Goal: Entertainment & Leisure: Browse casually

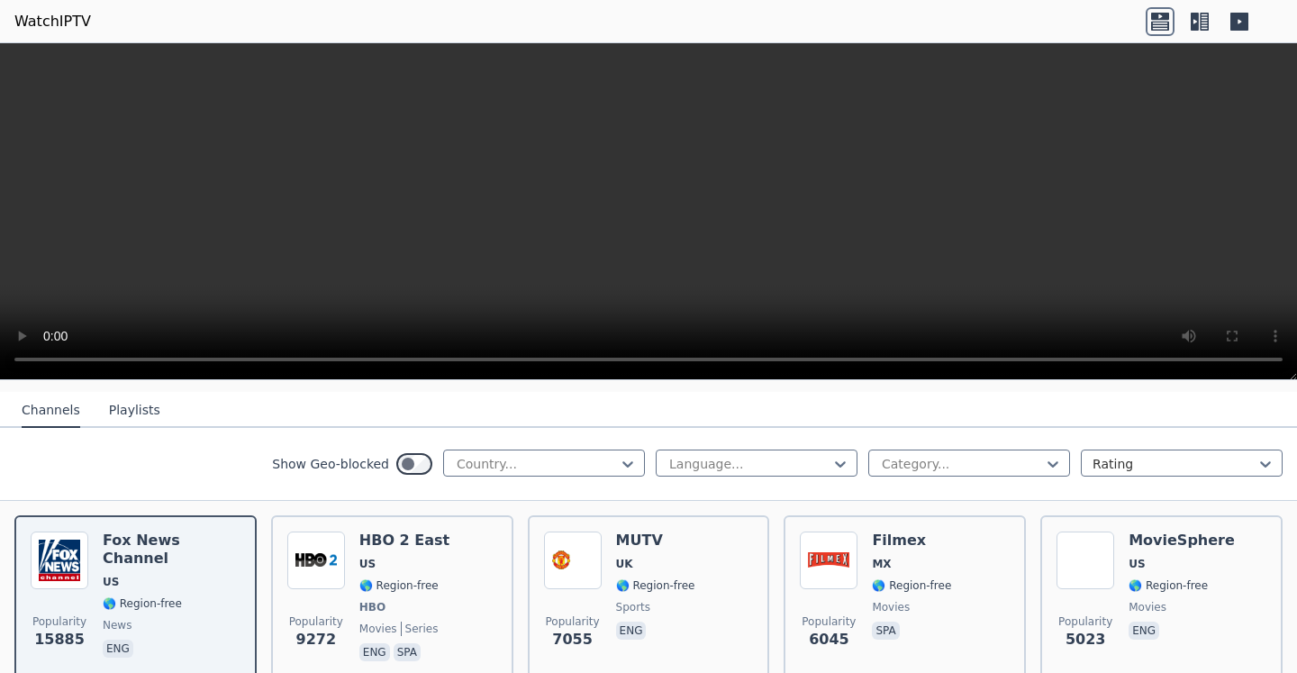
scroll to position [185, 0]
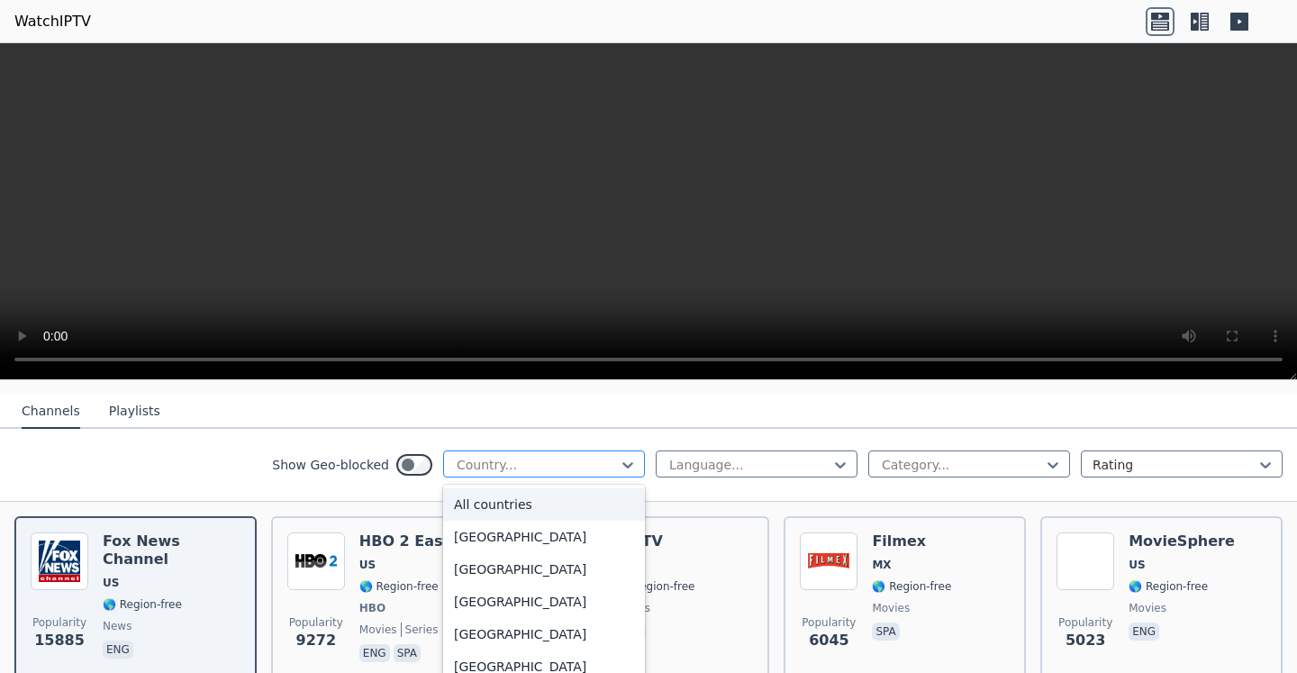
click at [523, 456] on div at bounding box center [537, 465] width 164 height 18
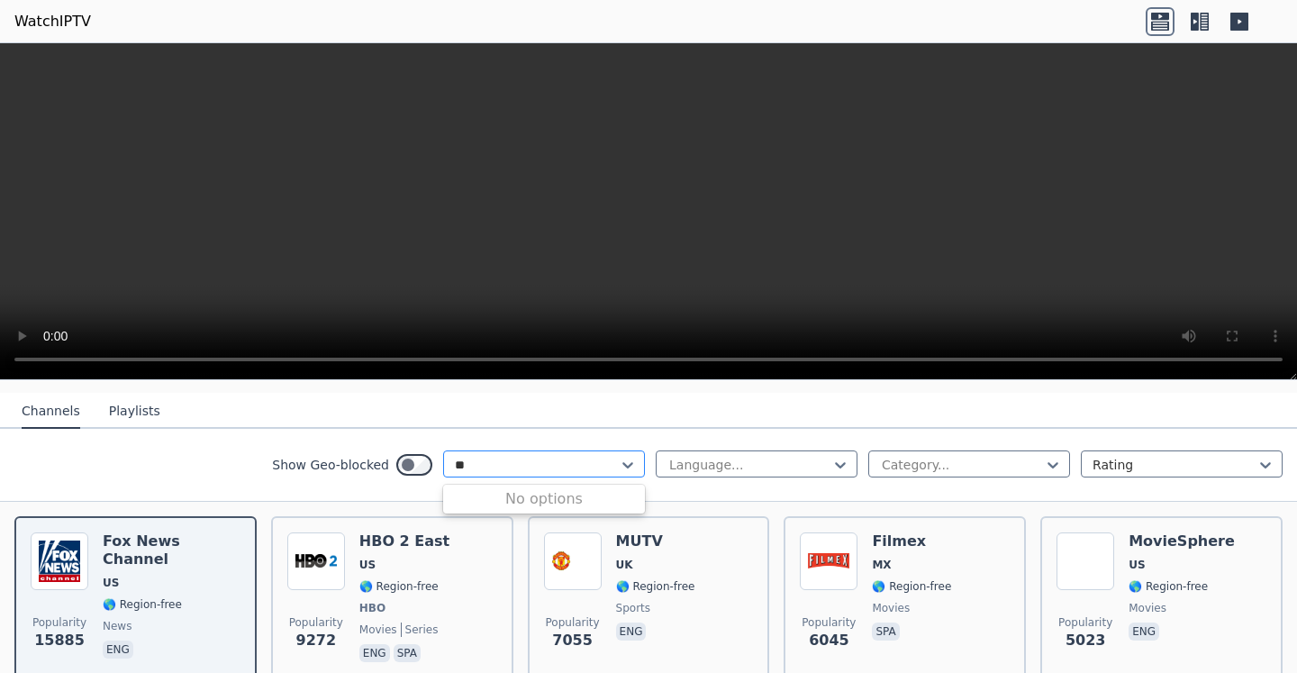
type input "*"
click at [203, 450] on div "Show Geo-blocked Country... Language... Category... Rating" at bounding box center [648, 465] width 1297 height 73
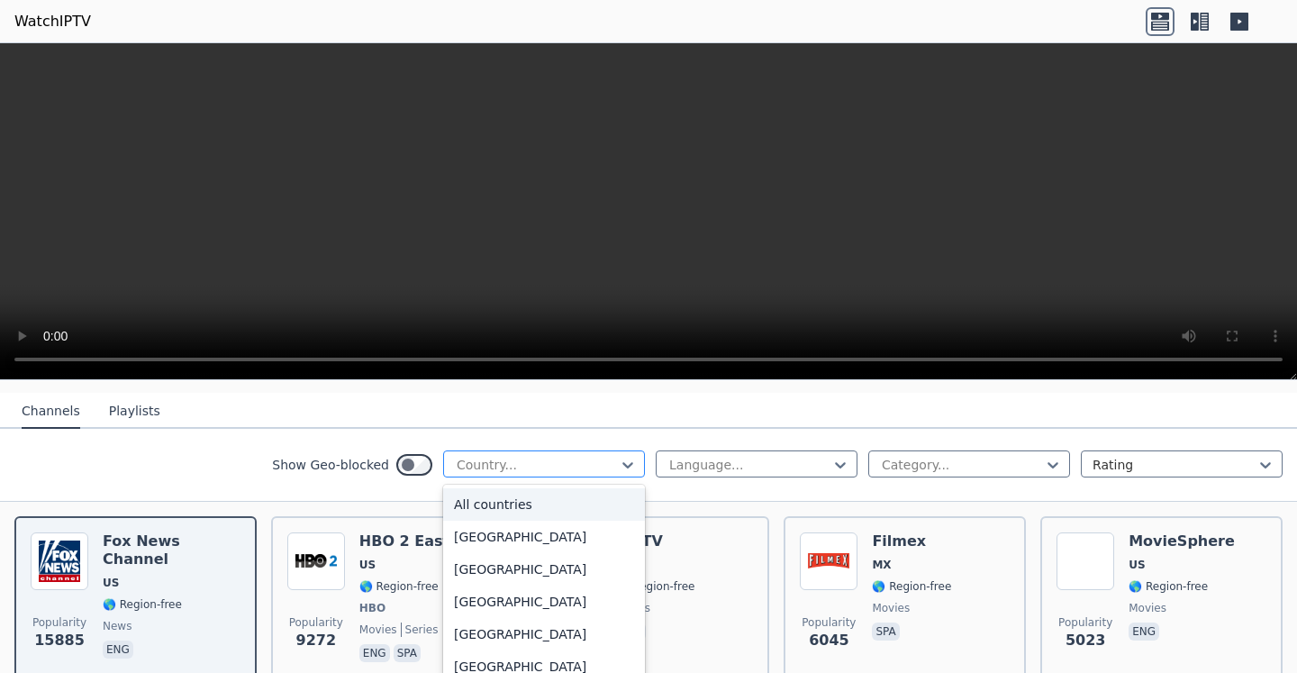
click at [601, 456] on div at bounding box center [537, 465] width 164 height 18
type input "***"
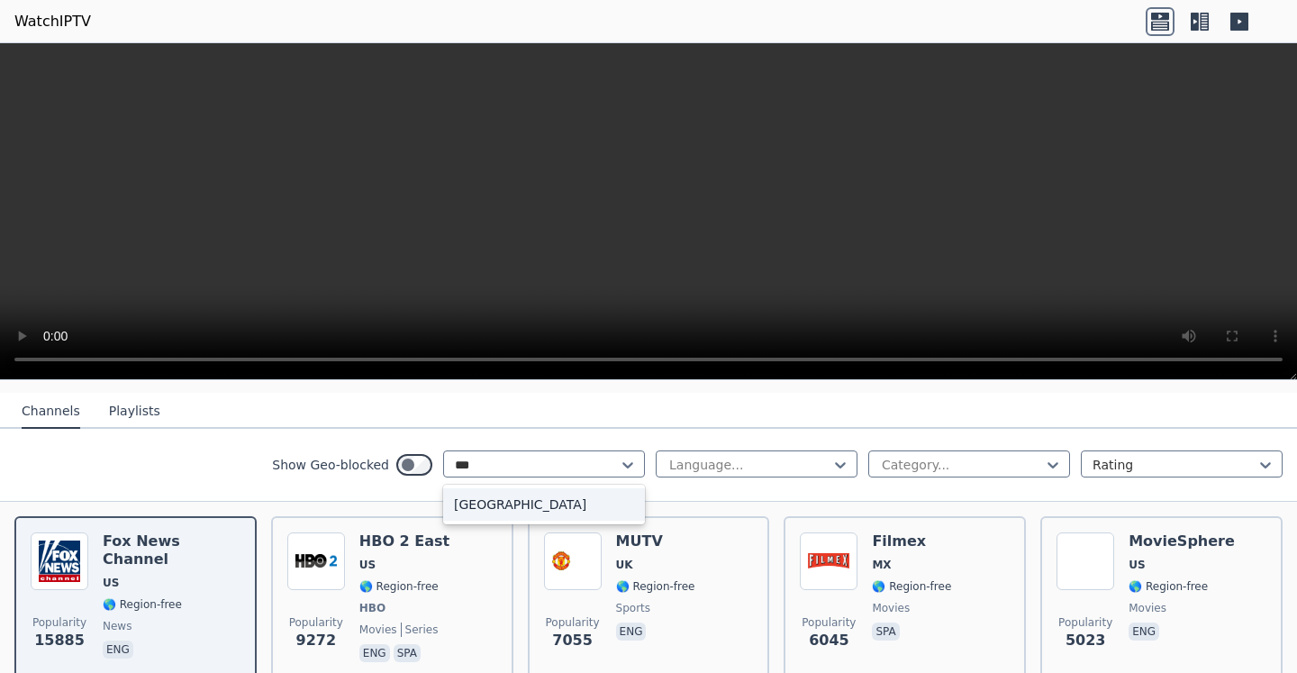
click at [559, 493] on div "[GEOGRAPHIC_DATA]" at bounding box center [544, 504] width 202 height 32
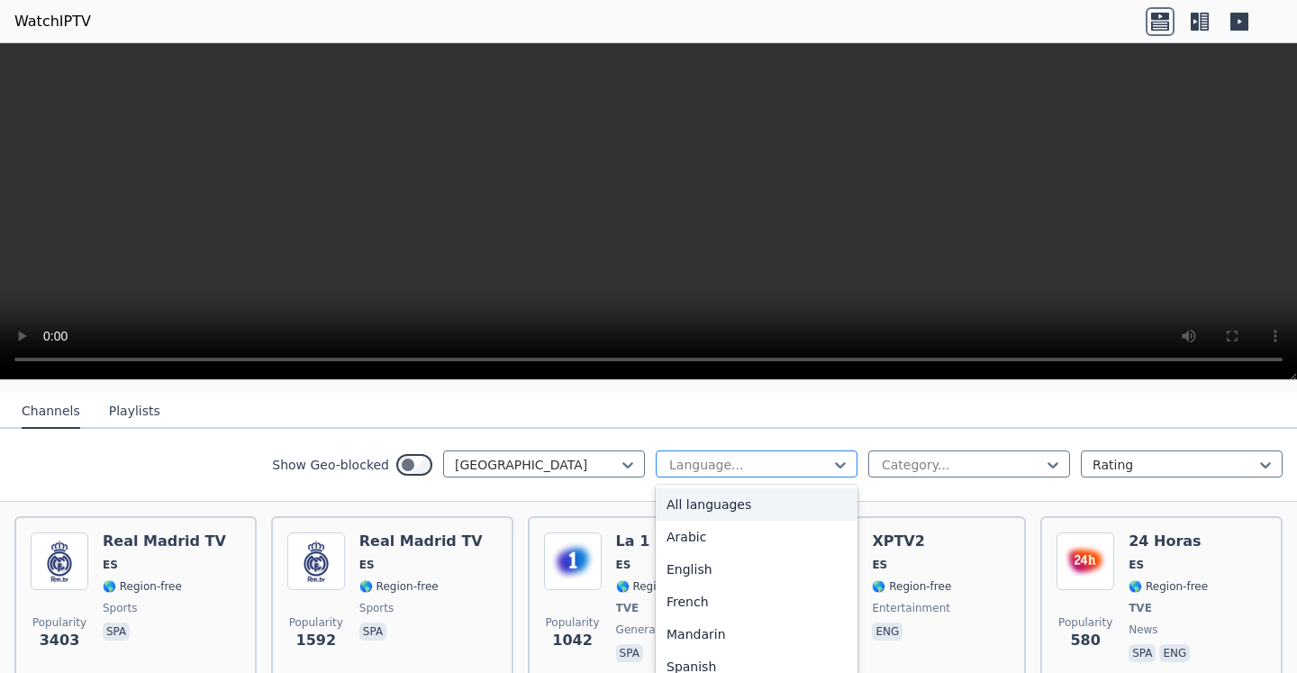
click at [749, 456] on div at bounding box center [749, 465] width 164 height 18
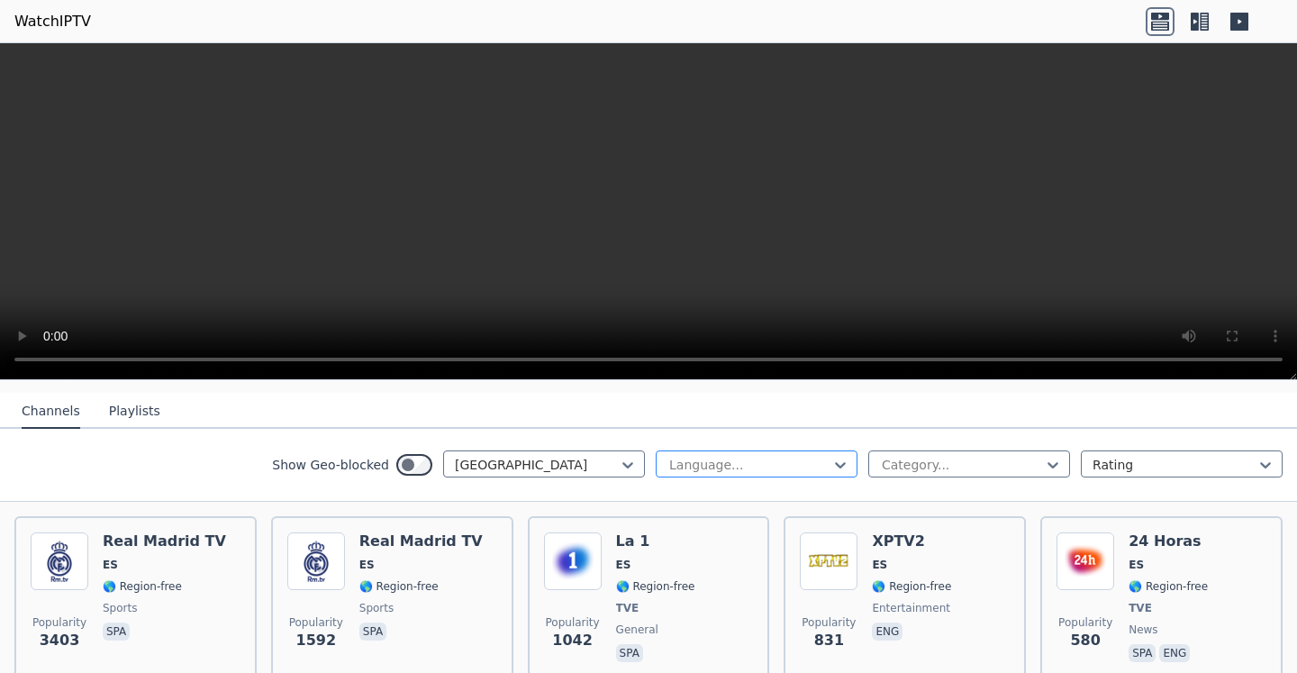
click at [749, 456] on div at bounding box center [749, 465] width 164 height 18
click at [890, 456] on div at bounding box center [962, 465] width 164 height 18
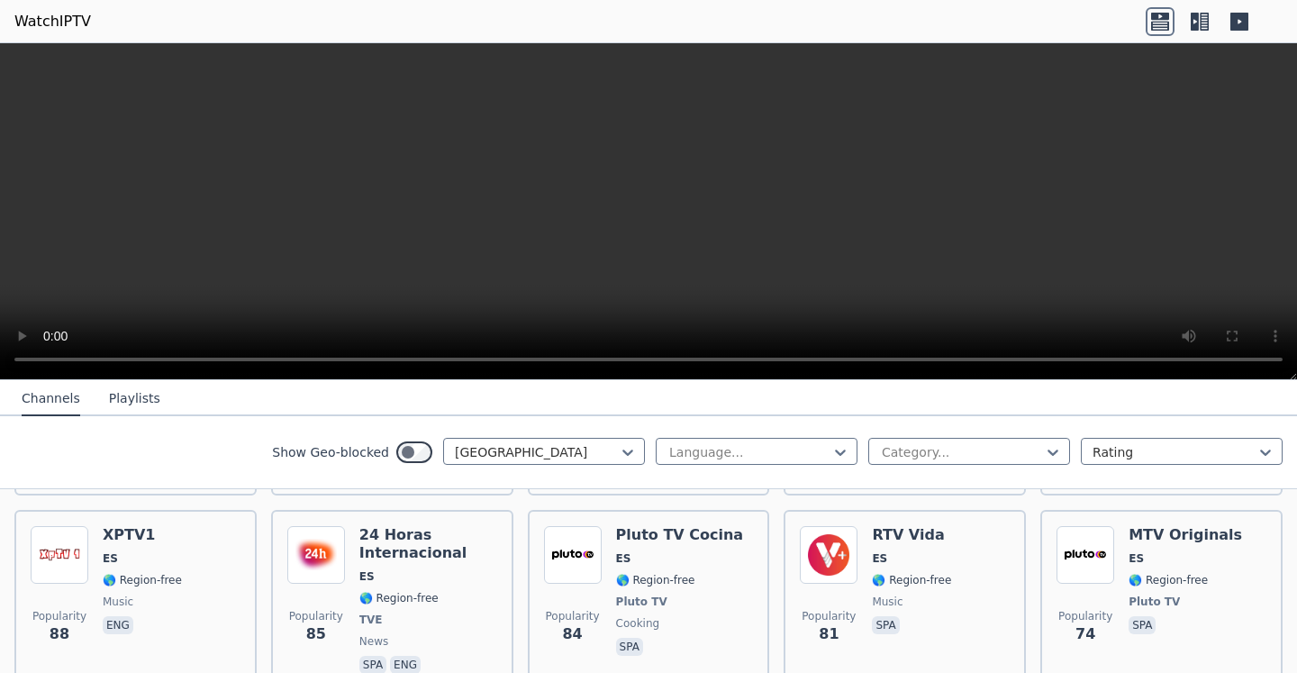
scroll to position [1581, 0]
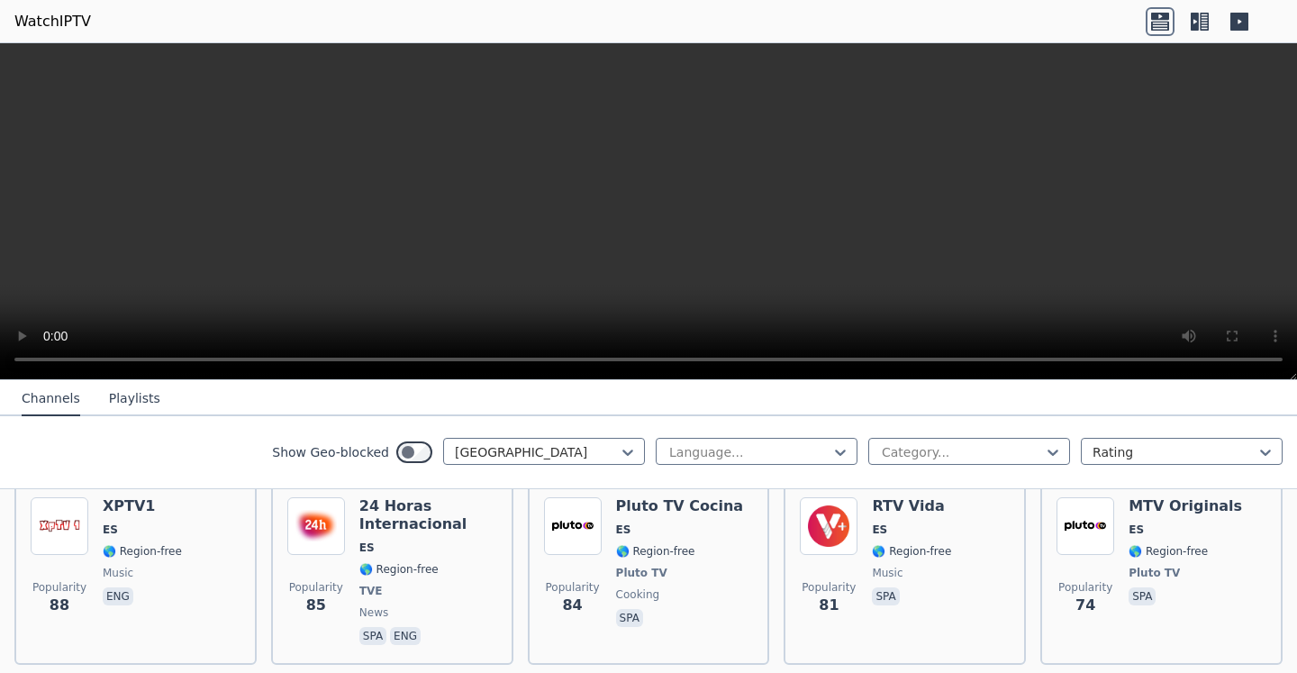
click at [109, 406] on button "Playlists" at bounding box center [134, 399] width 51 height 34
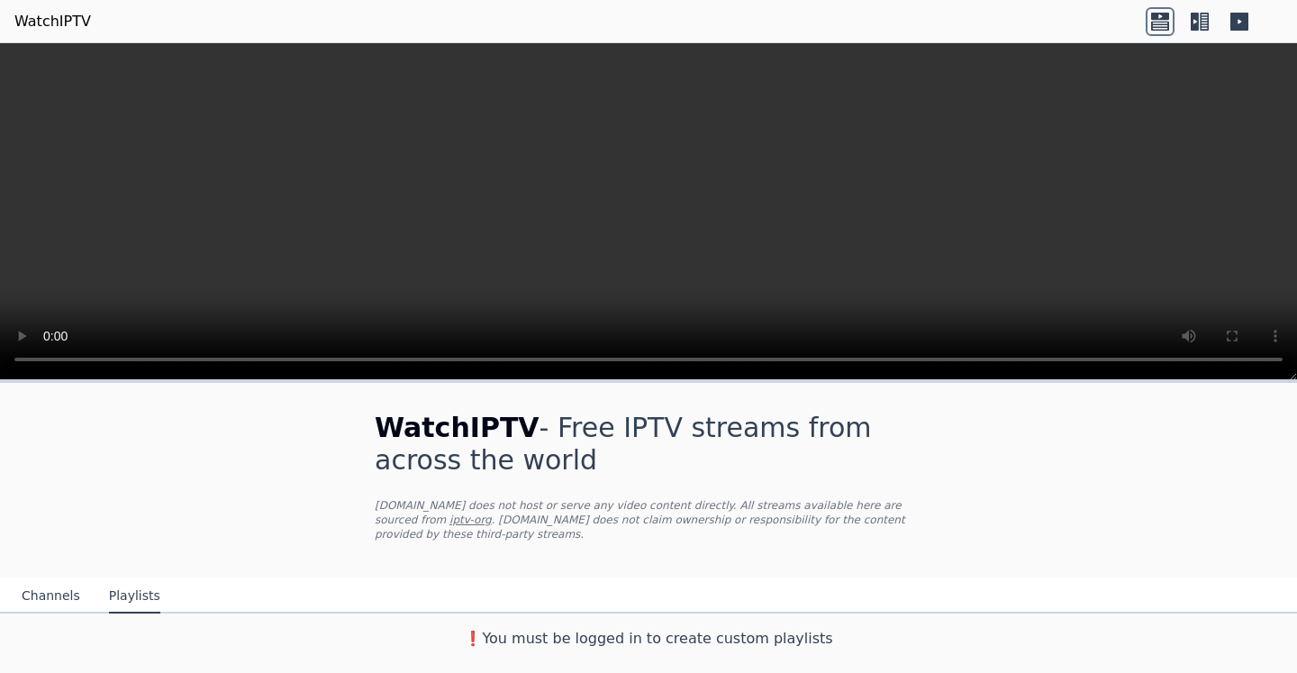
scroll to position [0, 0]
click at [58, 588] on button "Channels" at bounding box center [51, 596] width 59 height 34
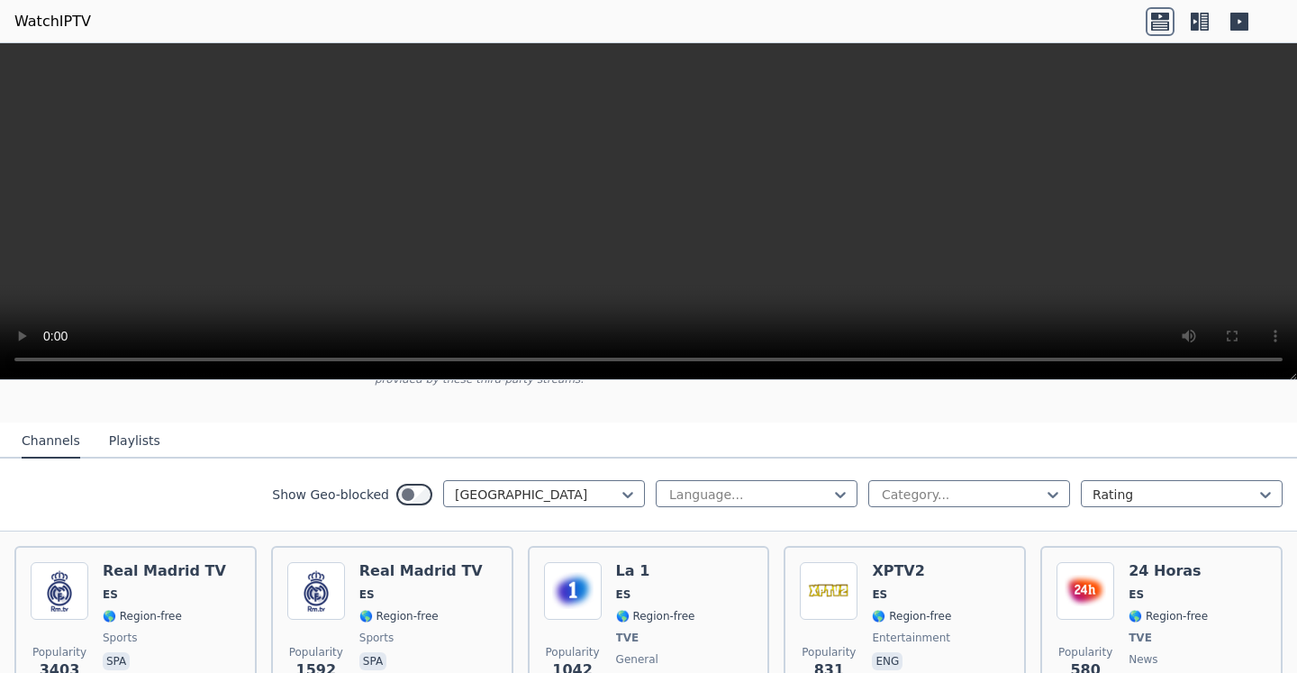
scroll to position [150, 0]
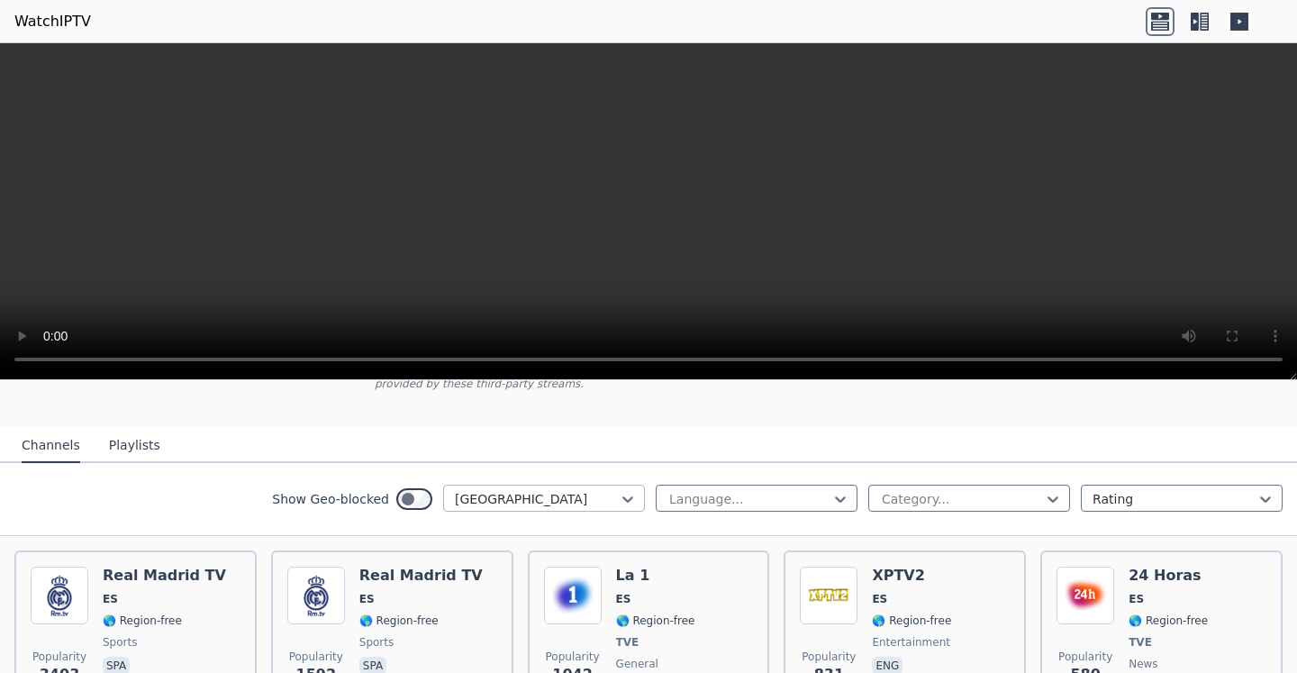
click at [483, 490] on div at bounding box center [537, 499] width 164 height 18
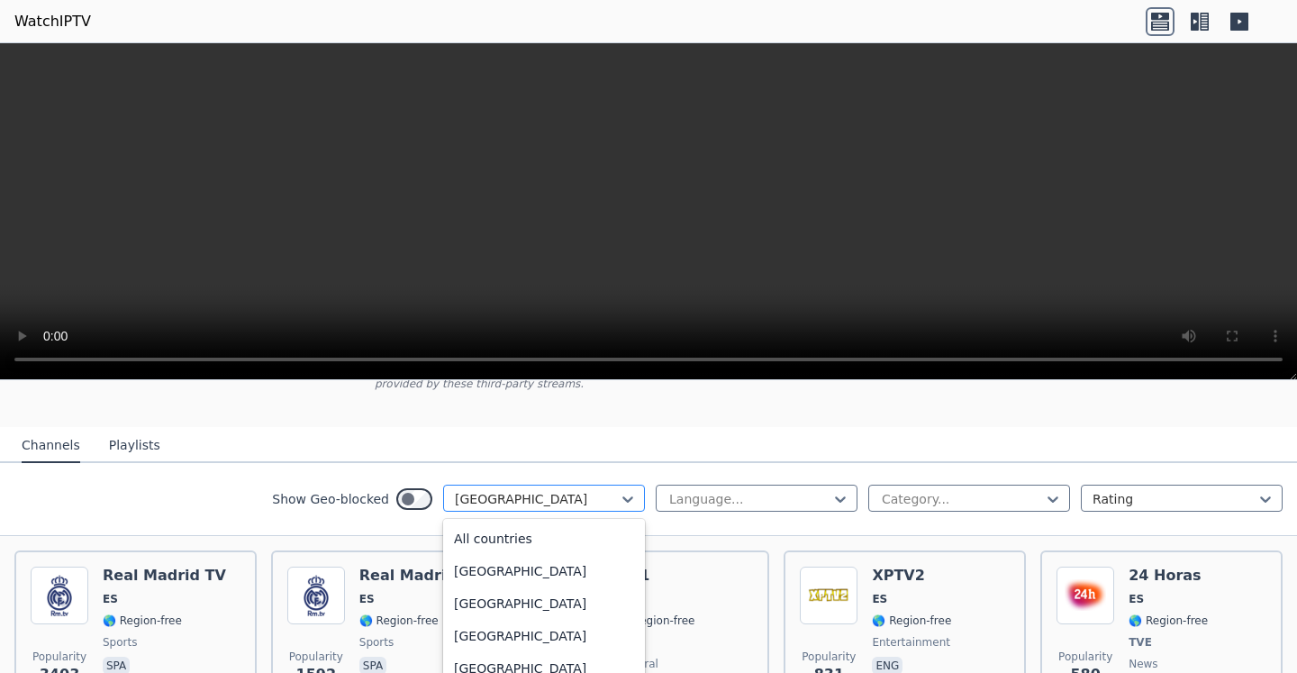
scroll to position [5467, 0]
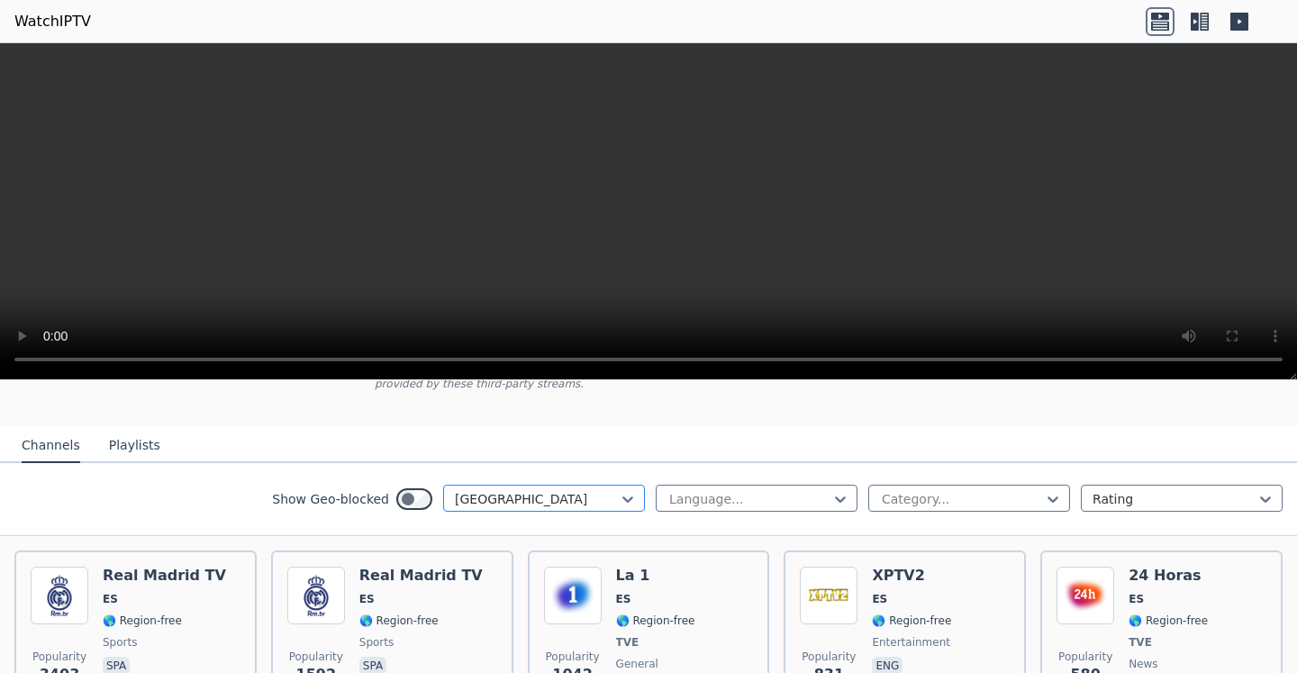
click at [483, 490] on div at bounding box center [537, 499] width 164 height 18
click at [1129, 434] on nav "Channels Playlists" at bounding box center [648, 445] width 1297 height 36
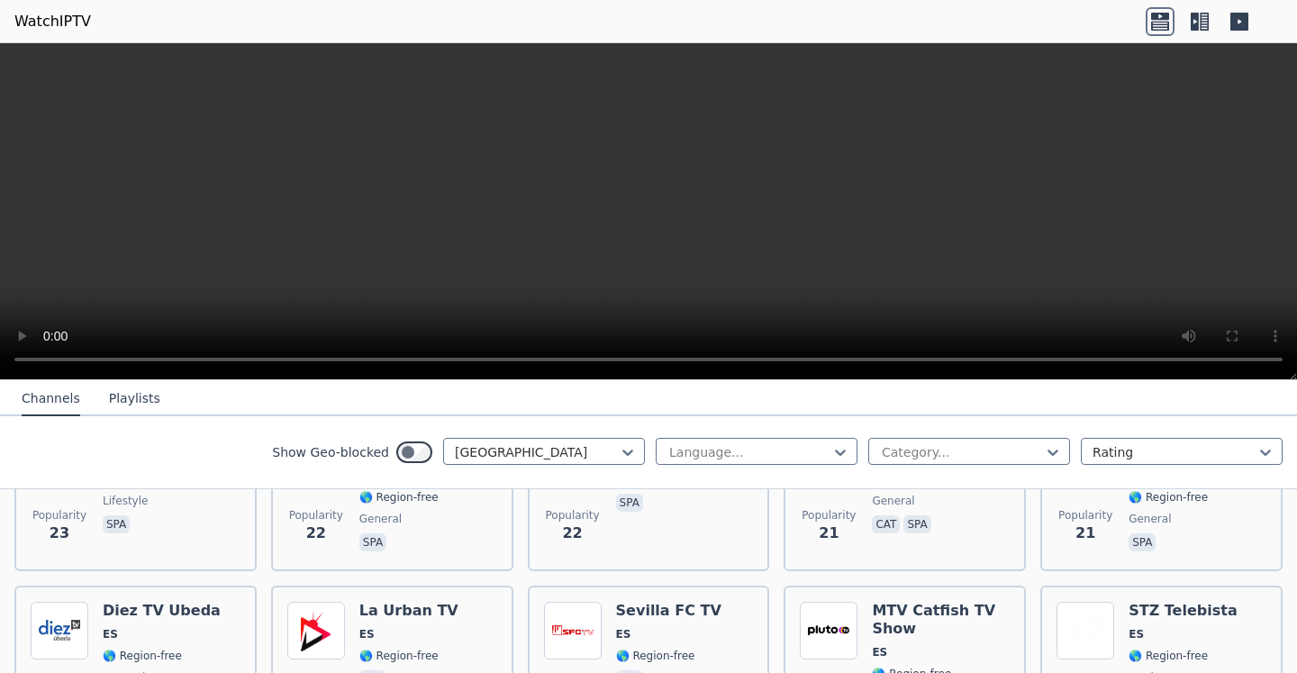
scroll to position [3938, 0]
